Goal: Book appointment/travel/reservation

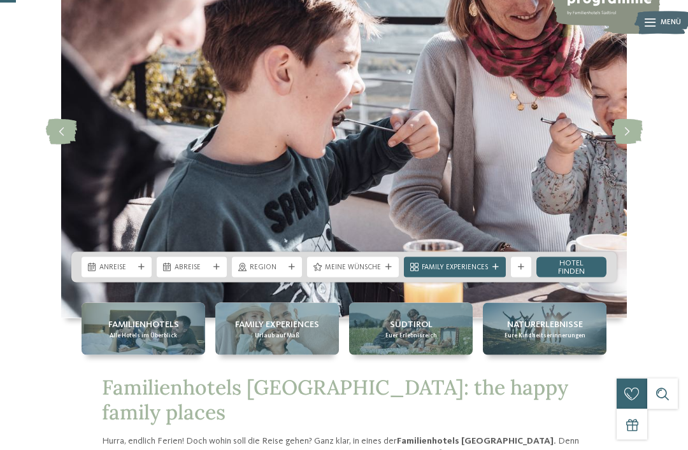
scroll to position [96, 0]
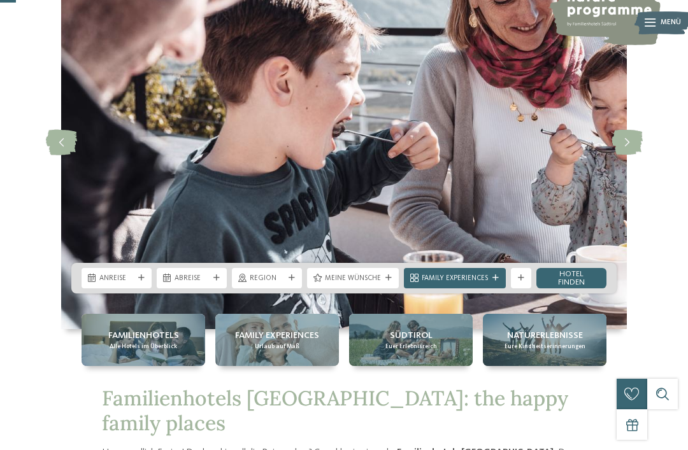
click at [108, 288] on div "Anreise" at bounding box center [116, 278] width 70 height 20
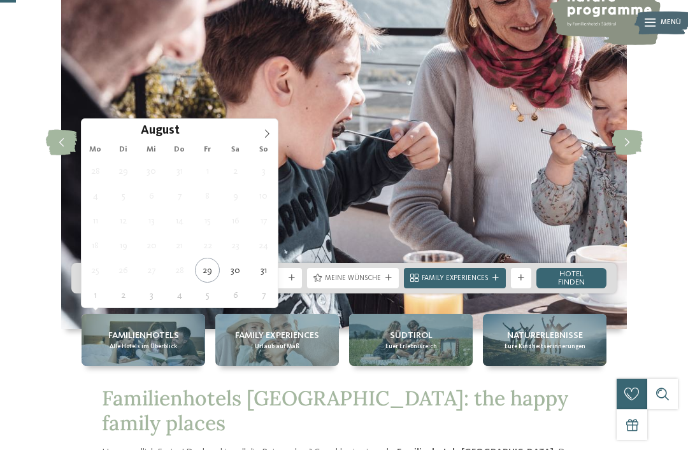
click at [90, 283] on icon at bounding box center [92, 278] width 8 height 8
click at [268, 138] on icon at bounding box center [266, 133] width 9 height 9
type div "[DATE]"
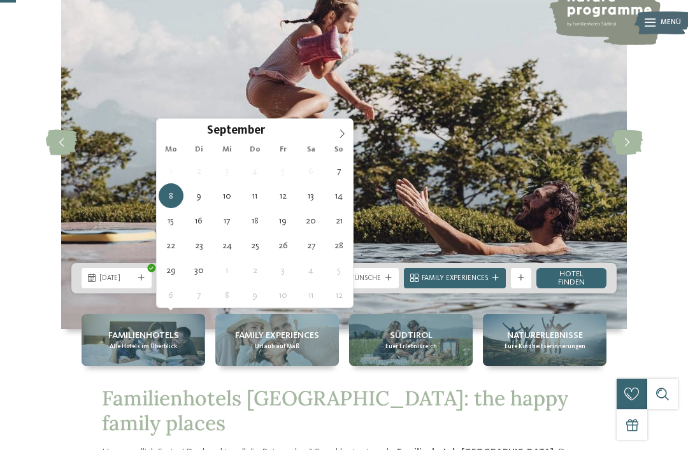
type div "[DATE]"
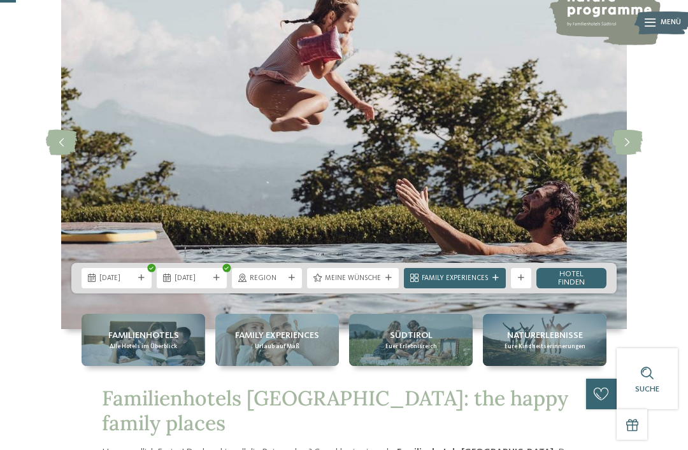
click at [386, 281] on icon at bounding box center [388, 278] width 6 height 6
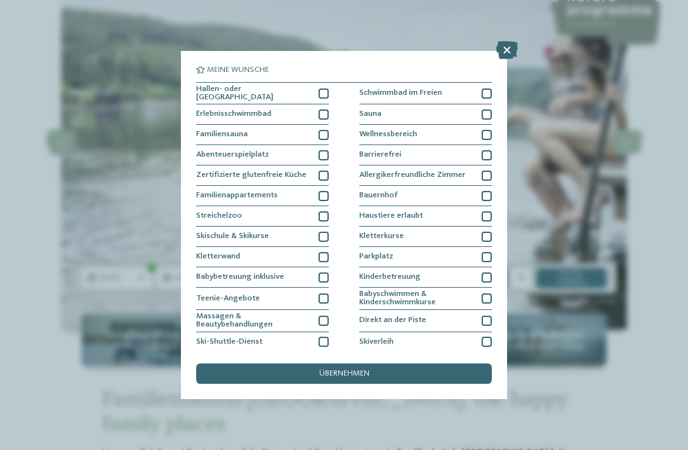
click at [327, 212] on div at bounding box center [323, 216] width 10 height 10
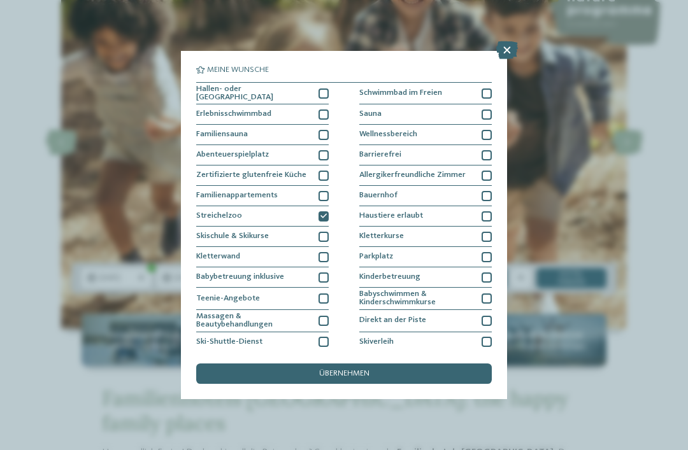
click at [442, 364] on div "übernehmen" at bounding box center [343, 374] width 295 height 20
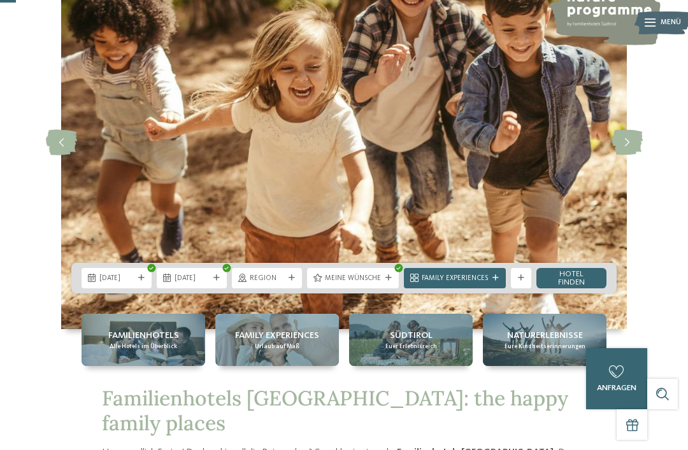
click at [574, 288] on link "Hotel finden" at bounding box center [571, 278] width 70 height 20
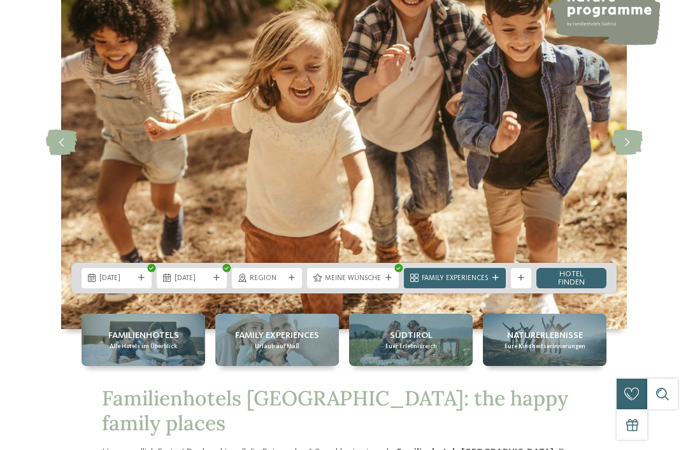
scroll to position [0, 0]
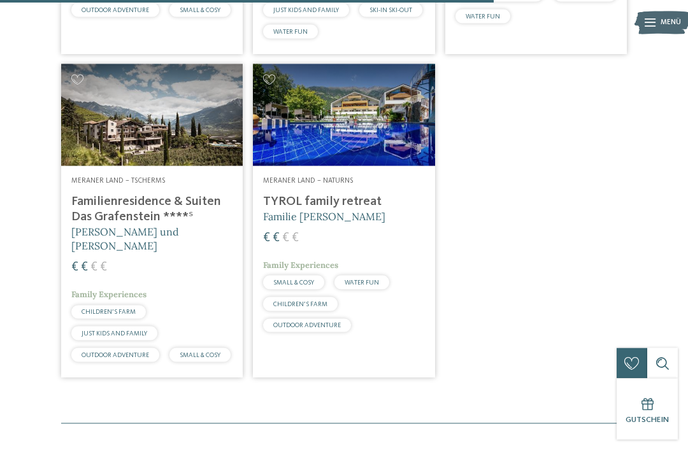
scroll to position [1292, 0]
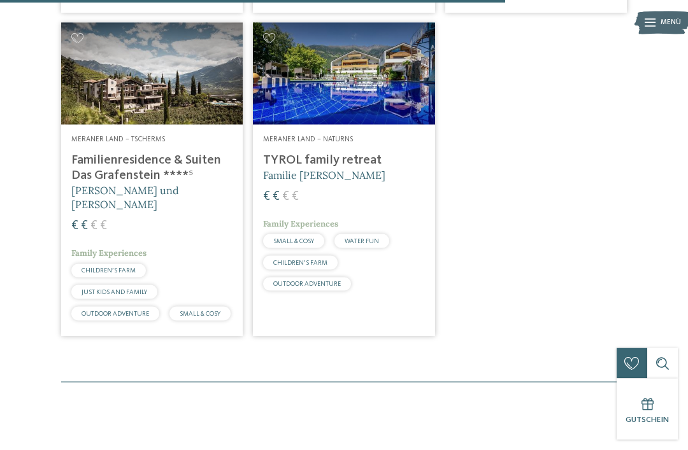
click at [203, 202] on h5 "[PERSON_NAME] und [PERSON_NAME]" at bounding box center [151, 197] width 161 height 29
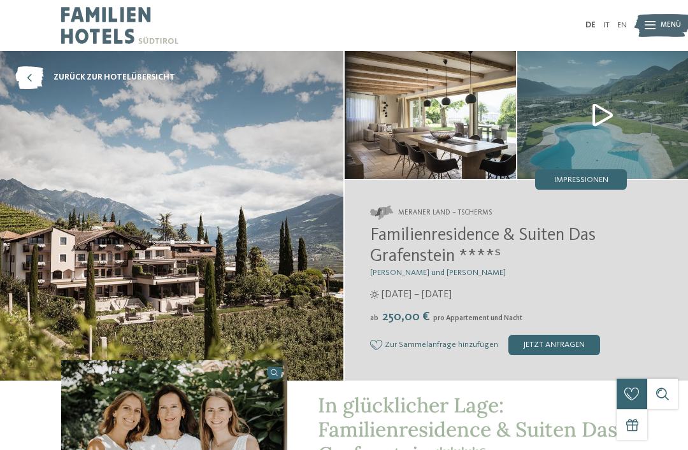
click at [595, 106] on img at bounding box center [602, 115] width 171 height 128
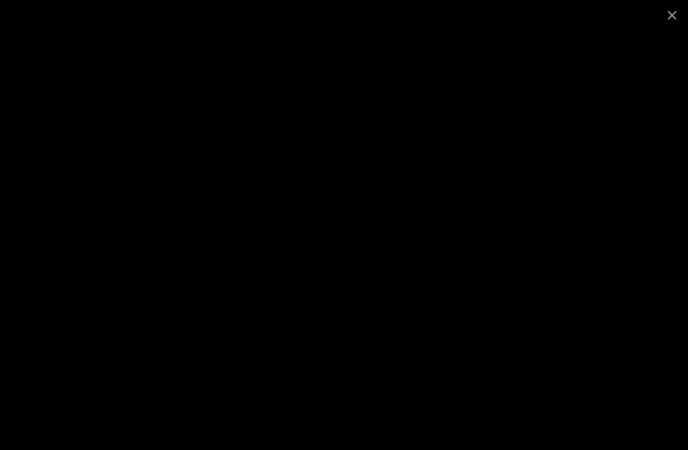
click at [670, 20] on span at bounding box center [672, 15] width 32 height 30
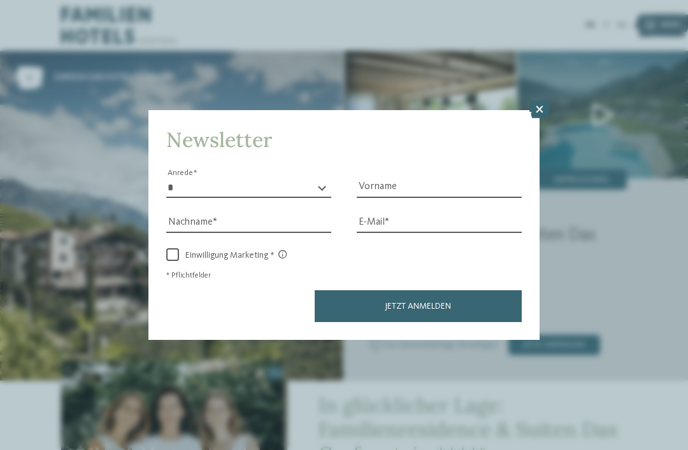
click at [551, 75] on div "Newsletter * **** **** ******* ****** Anrede Vorname Nachname Link" at bounding box center [344, 225] width 688 height 450
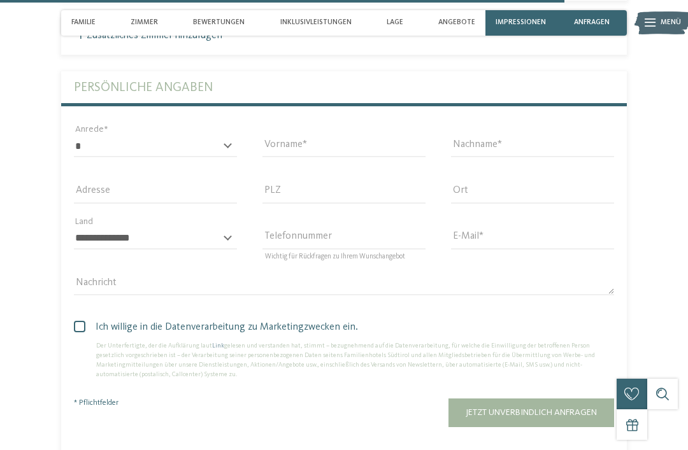
scroll to position [2748, 0]
